Goal: Task Accomplishment & Management: Manage account settings

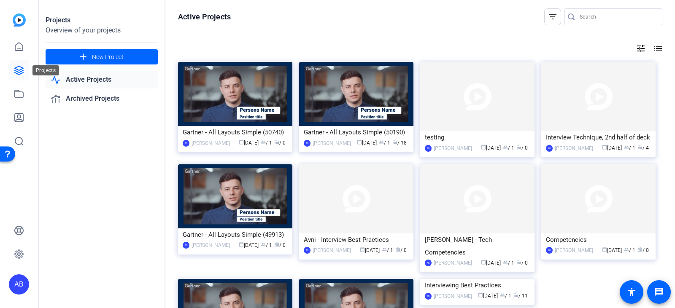
click at [17, 69] on icon at bounding box center [19, 70] width 8 height 8
click at [20, 43] on icon at bounding box center [19, 47] width 10 height 10
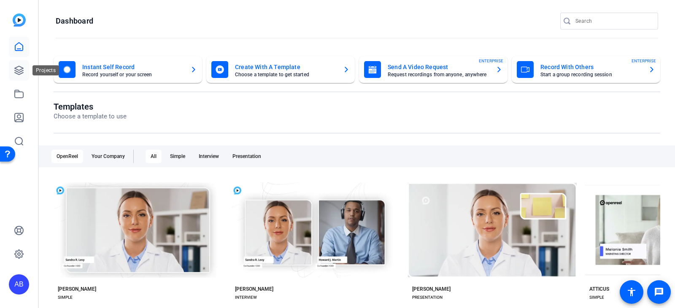
click at [21, 67] on icon at bounding box center [19, 70] width 10 height 10
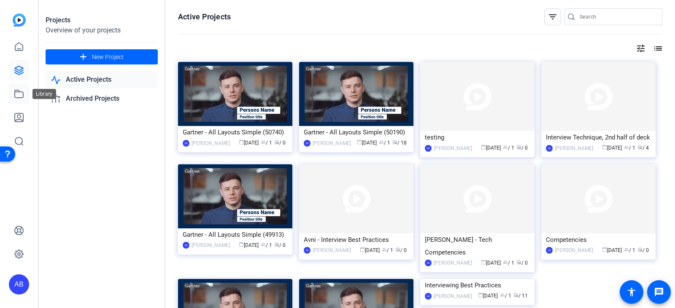
click at [21, 94] on icon at bounding box center [19, 94] width 10 height 10
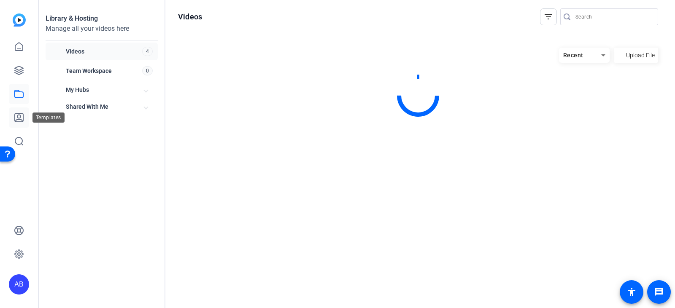
click at [16, 116] on icon at bounding box center [19, 118] width 10 height 10
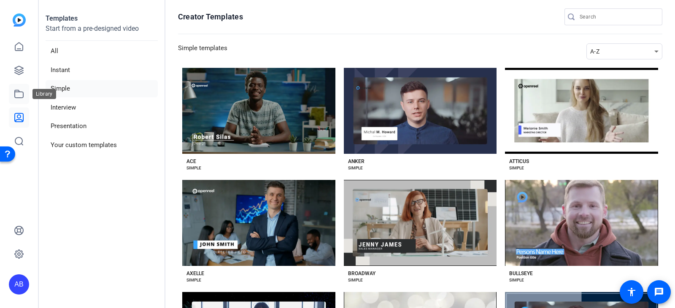
click at [16, 96] on icon at bounding box center [19, 94] width 10 height 10
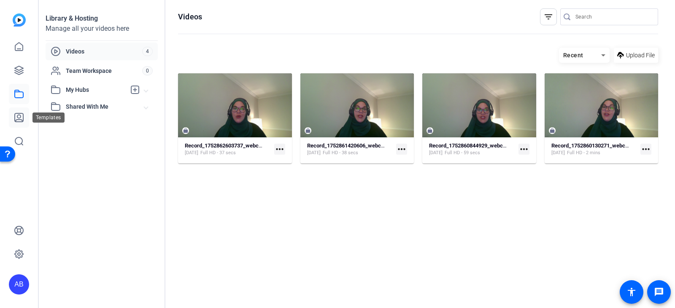
click at [20, 119] on icon at bounding box center [19, 117] width 8 height 8
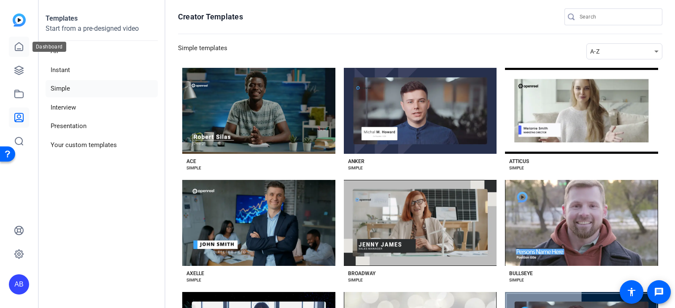
click at [20, 49] on icon at bounding box center [19, 47] width 8 height 8
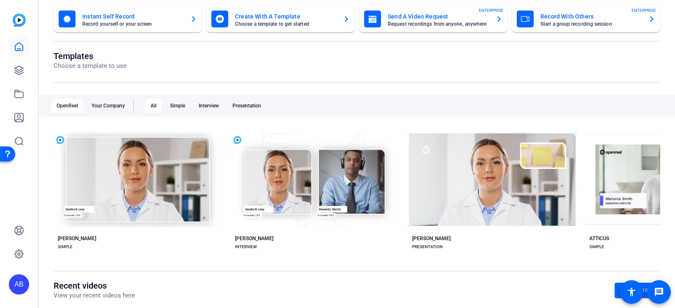
scroll to position [50, 0]
click at [11, 65] on link at bounding box center [19, 70] width 20 height 20
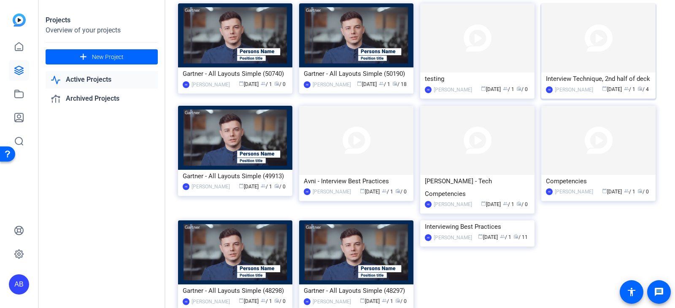
scroll to position [103, 0]
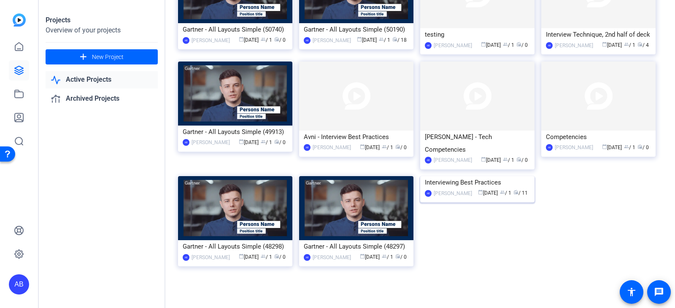
click at [494, 176] on img at bounding box center [477, 176] width 114 height 0
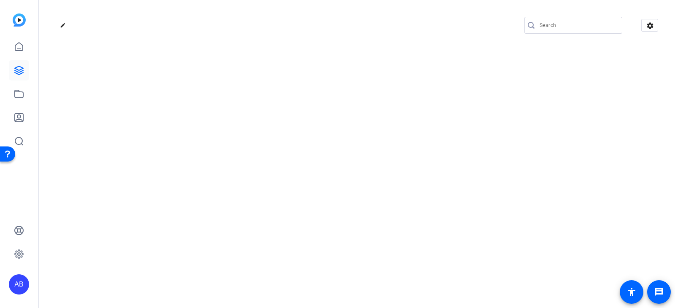
click at [494, 223] on div "edit settings" at bounding box center [357, 154] width 636 height 308
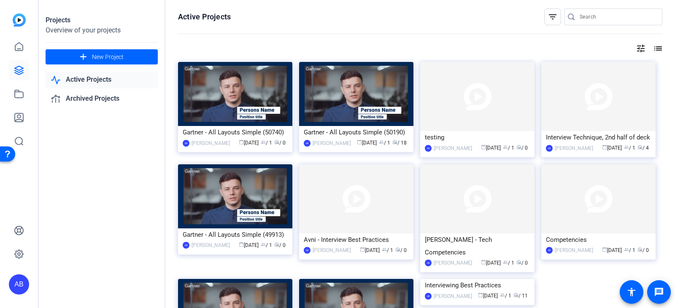
scroll to position [97, 0]
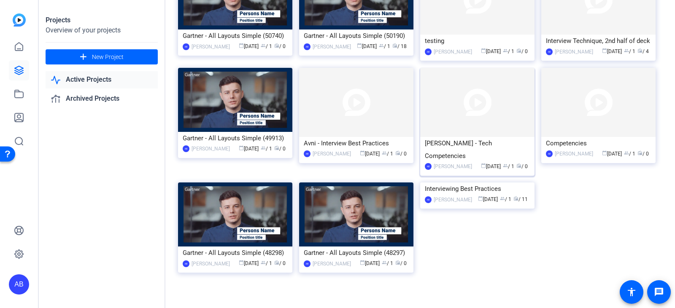
click at [494, 106] on img at bounding box center [477, 102] width 114 height 69
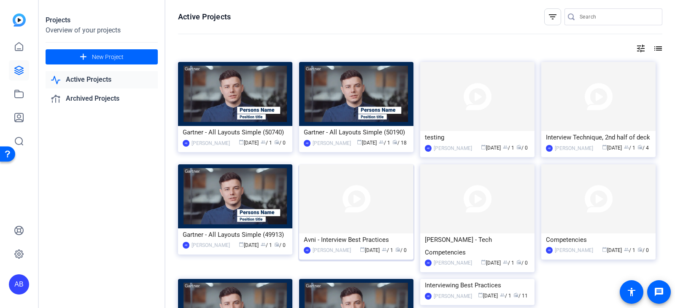
click at [379, 196] on img at bounding box center [356, 198] width 114 height 69
click at [379, 196] on div "Projects Overview of your projects add New Project Active Projects Archived Pro…" at bounding box center [357, 154] width 636 height 308
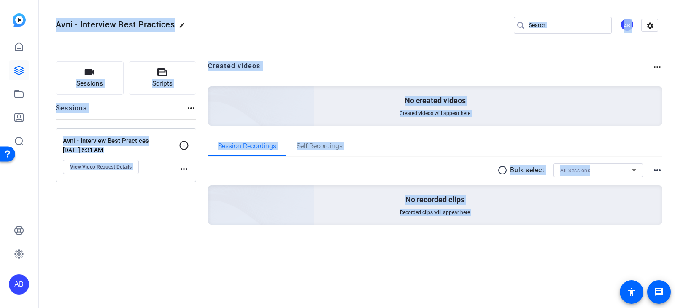
click at [132, 230] on div "Sessions Scripts Sessions more_horiz Avni - Interview Best Practices [DATE] 6:3…" at bounding box center [126, 156] width 140 height 191
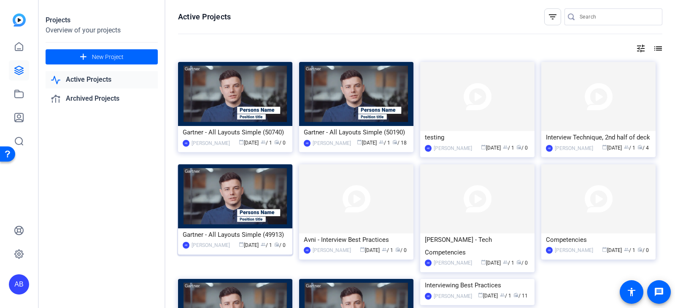
click at [243, 195] on img at bounding box center [235, 196] width 114 height 64
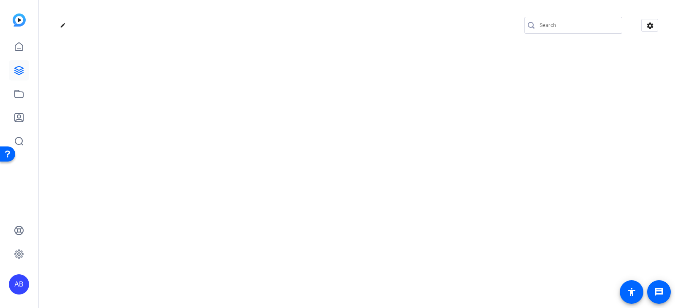
click at [243, 195] on div "edit settings" at bounding box center [357, 154] width 636 height 308
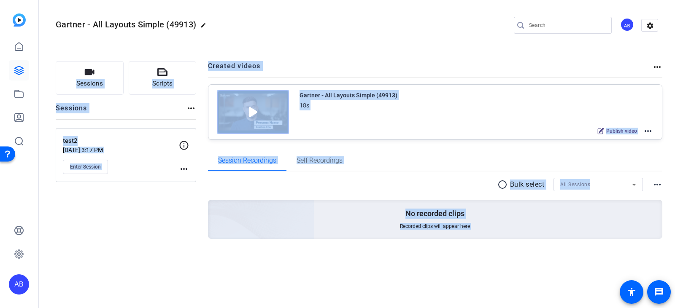
click at [121, 252] on div "Sessions Scripts Sessions more_horiz test2 [DATE] 3:17 PM Enter Session more_ho…" at bounding box center [126, 163] width 140 height 205
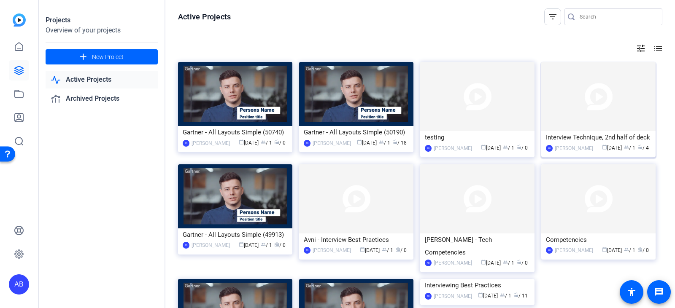
click at [572, 107] on img at bounding box center [598, 96] width 114 height 69
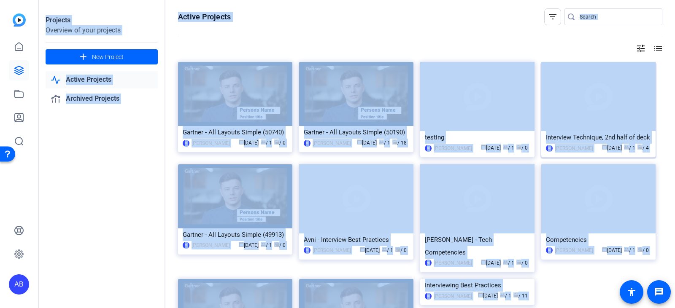
click at [572, 107] on div "Projects Overview of your projects add New Project Active Projects Archived Pro…" at bounding box center [357, 154] width 636 height 308
click at [390, 40] on openreel-divider-bar at bounding box center [420, 34] width 484 height 18
click at [445, 108] on img at bounding box center [477, 96] width 114 height 69
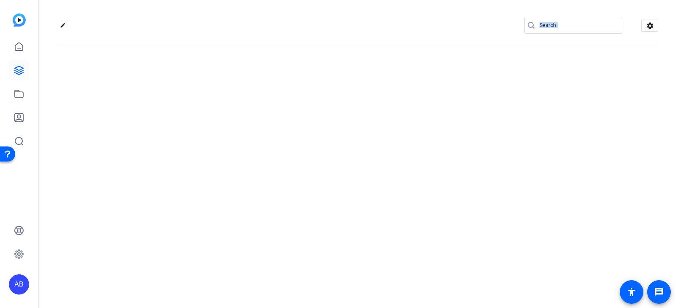
click at [445, 108] on div "edit settings" at bounding box center [357, 154] width 636 height 308
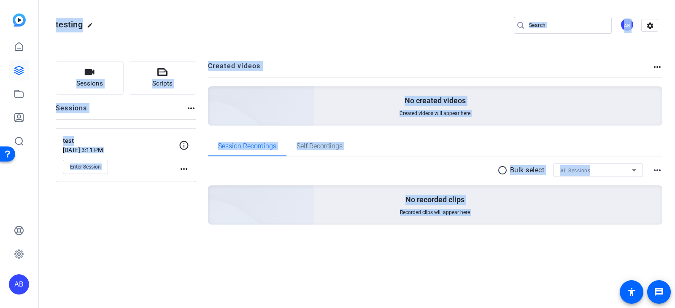
click at [114, 220] on div "Sessions Scripts Sessions more_horiz test [DATE] 3:11 PM Enter Session more_hor…" at bounding box center [126, 156] width 140 height 191
click at [173, 21] on div "testing edit AB settings" at bounding box center [357, 25] width 602 height 13
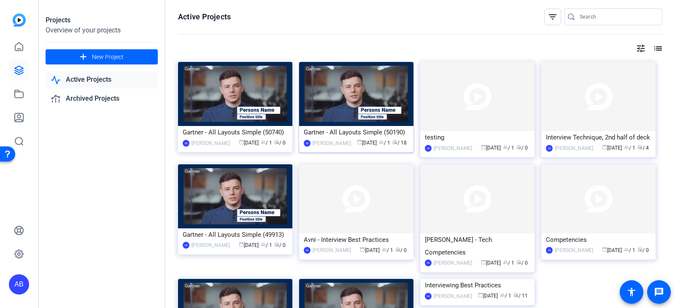
click at [330, 98] on img at bounding box center [356, 94] width 114 height 64
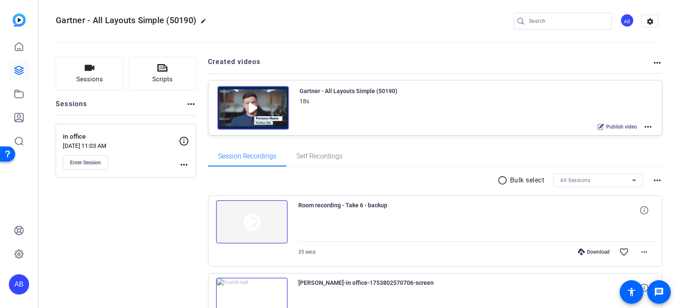
scroll to position [0, 0]
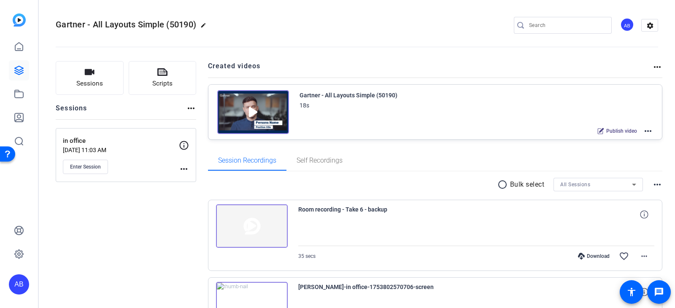
click at [190, 25] on span "Gartner - All Layouts Simple (50190)" at bounding box center [126, 24] width 140 height 10
click at [202, 25] on mat-icon "edit" at bounding box center [205, 27] width 10 height 10
click at [90, 27] on input "Gartner - All Layouts Simple (50190)" at bounding box center [89, 25] width 55 height 10
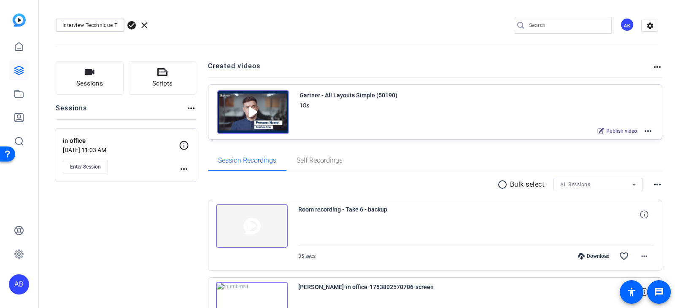
click at [97, 25] on input "Interview Tecchnique T" at bounding box center [89, 25] width 55 height 10
click at [114, 27] on input "Interview Technique T" at bounding box center [89, 25] width 55 height 10
type input "Interview Technique Training V2"
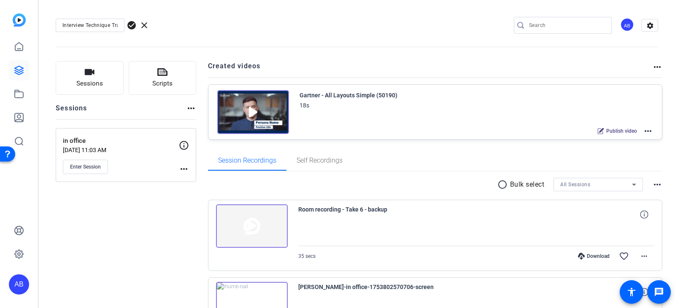
click at [261, 27] on div "Interview Technique Training V2 check_circle clear AB settings" at bounding box center [357, 25] width 602 height 13
click at [131, 26] on span "check_circle" at bounding box center [132, 25] width 10 height 10
click at [643, 129] on mat-icon "more_horiz" at bounding box center [648, 131] width 10 height 10
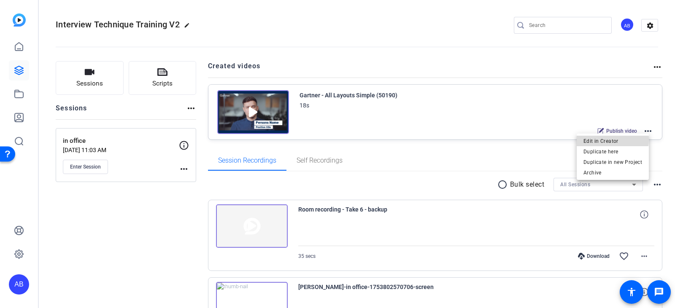
click at [597, 139] on span "Edit in Creator" at bounding box center [612, 141] width 59 height 10
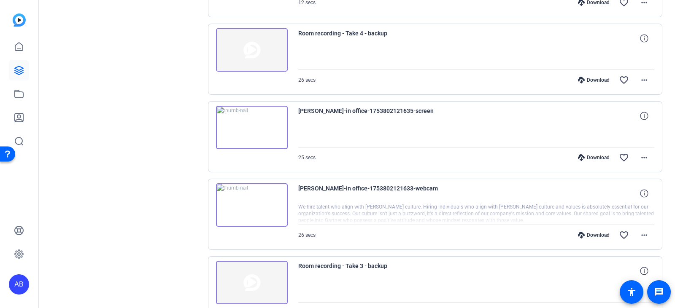
scroll to position [714, 0]
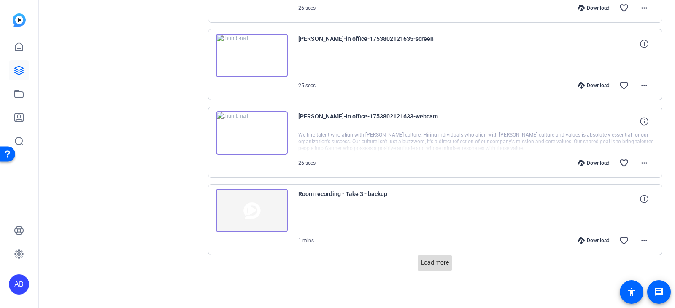
click at [436, 265] on span "Load more" at bounding box center [435, 263] width 28 height 9
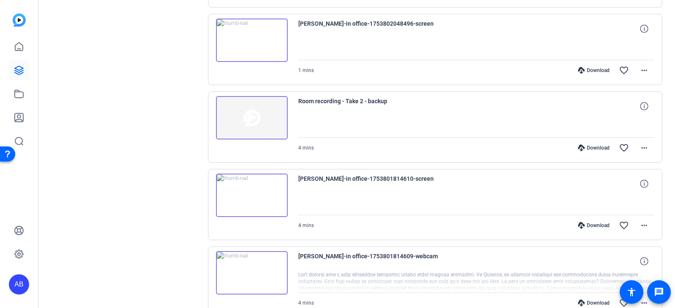
scroll to position [1040, 0]
click at [266, 193] on img at bounding box center [252, 195] width 72 height 44
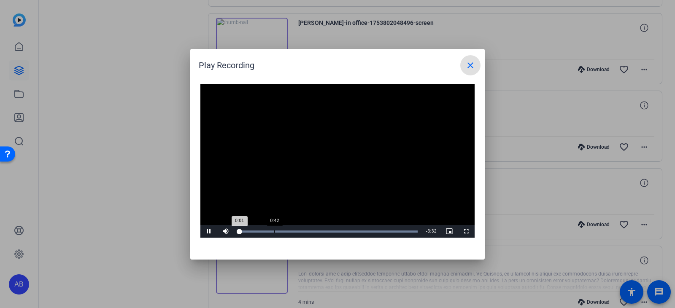
click at [274, 228] on div "Loaded : 100.00% 0:42 0:01" at bounding box center [328, 231] width 188 height 13
click at [307, 232] on div "Loaded : 100.00% 1:21 0:43" at bounding box center [327, 232] width 179 height 2
click at [361, 233] on div "Loaded : 100.00% 2:25 1:22" at bounding box center [328, 231] width 188 height 13
click at [375, 233] on div "Loaded : 100.00% 2:43 2:31" at bounding box center [328, 231] width 188 height 13
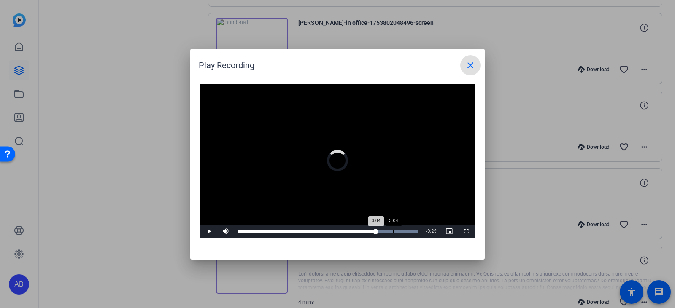
click at [393, 233] on div "Loaded : 100.00% 3:04 3:04" at bounding box center [328, 231] width 188 height 13
click at [404, 233] on div "Loaded : 100.00% 3:17 3:05" at bounding box center [328, 231] width 188 height 13
click at [416, 231] on div "Loaded : 100.00% 3:31 3:19" at bounding box center [327, 232] width 179 height 2
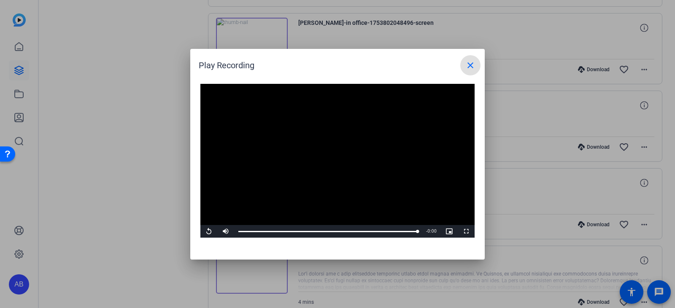
click at [326, 141] on video "Video Player" at bounding box center [337, 161] width 274 height 154
click at [465, 64] on span at bounding box center [470, 65] width 20 height 20
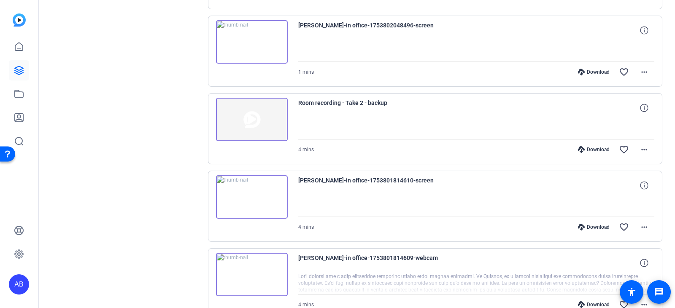
scroll to position [1038, 0]
